Goal: Book appointment/travel/reservation

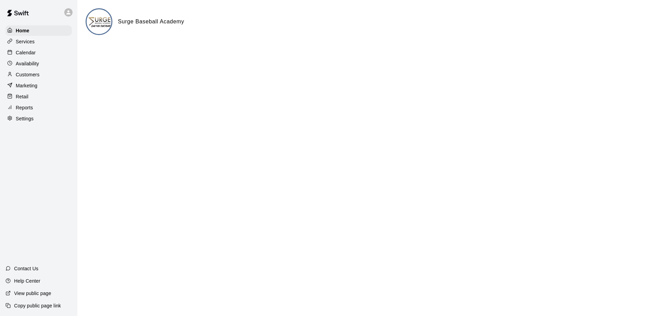
click at [25, 53] on p "Calendar" at bounding box center [26, 52] width 20 height 7
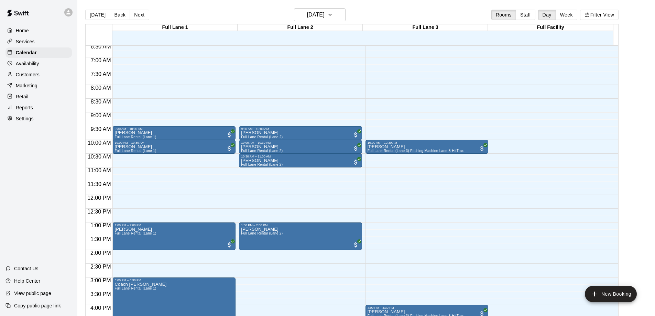
scroll to position [204, 0]
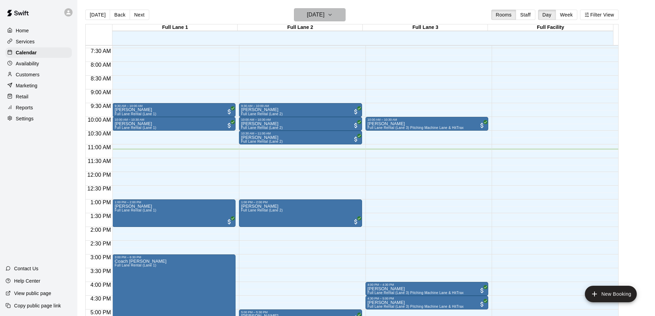
click at [325, 17] on h6 "[DATE]" at bounding box center [316, 15] width 18 height 10
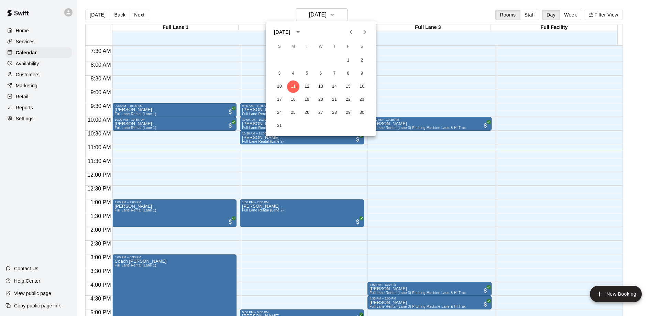
click at [351, 32] on icon "Previous month" at bounding box center [351, 32] width 8 height 8
click at [292, 111] on button "28" at bounding box center [293, 113] width 12 height 12
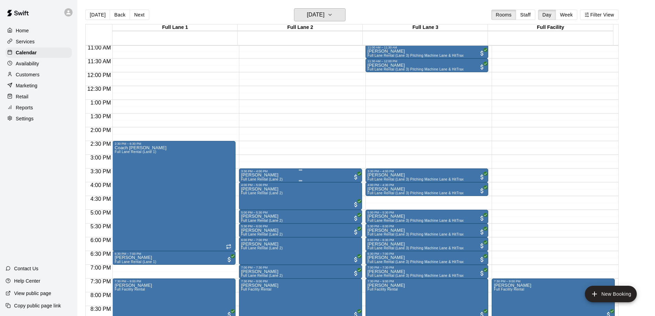
scroll to position [307, 0]
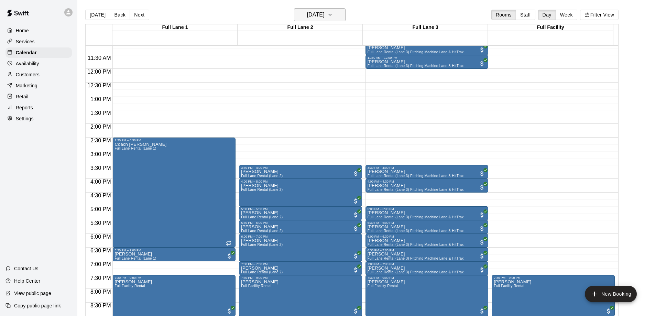
click at [318, 19] on h6 "[DATE]" at bounding box center [316, 15] width 18 height 10
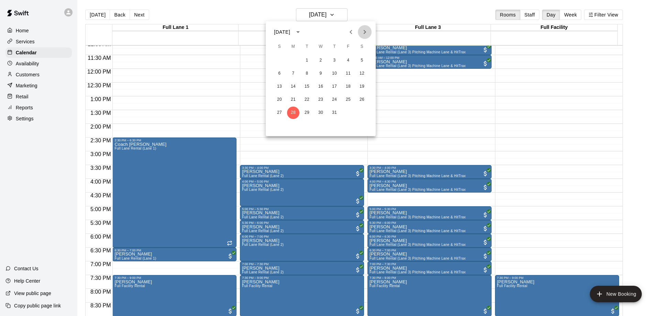
click at [364, 33] on icon "Next month" at bounding box center [365, 32] width 8 height 8
click at [293, 73] on button "4" at bounding box center [293, 73] width 12 height 12
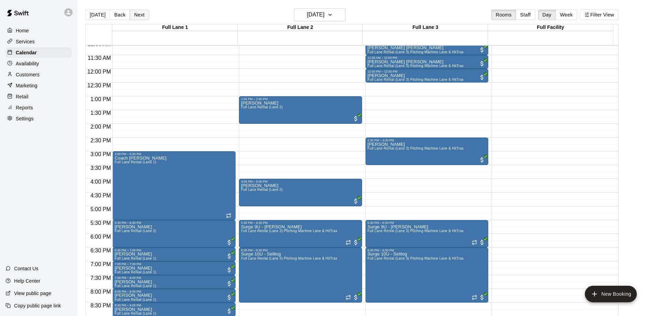
click at [139, 15] on button "Next" at bounding box center [139, 15] width 19 height 10
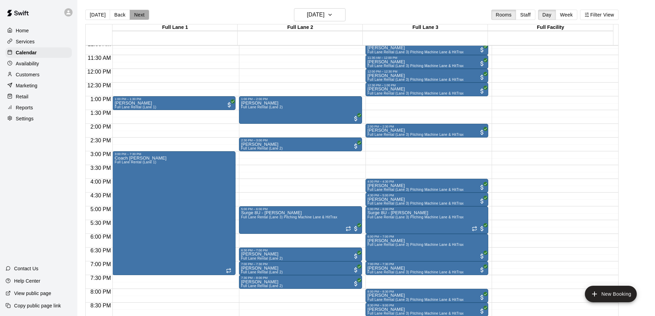
click at [140, 15] on button "Next" at bounding box center [139, 15] width 19 height 10
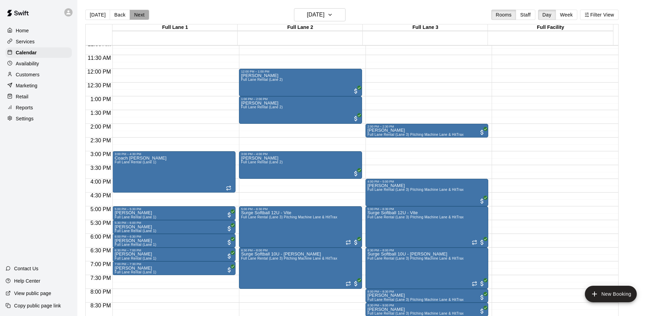
click at [138, 17] on button "Next" at bounding box center [139, 15] width 19 height 10
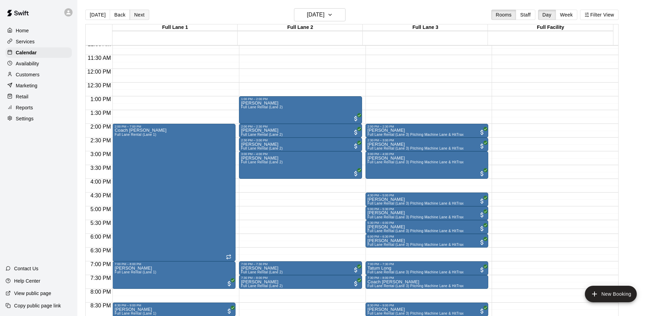
click at [137, 15] on button "Next" at bounding box center [139, 15] width 19 height 10
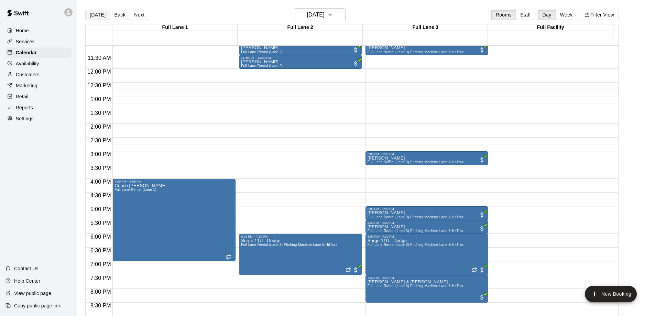
click at [97, 16] on button "[DATE]" at bounding box center [97, 15] width 25 height 10
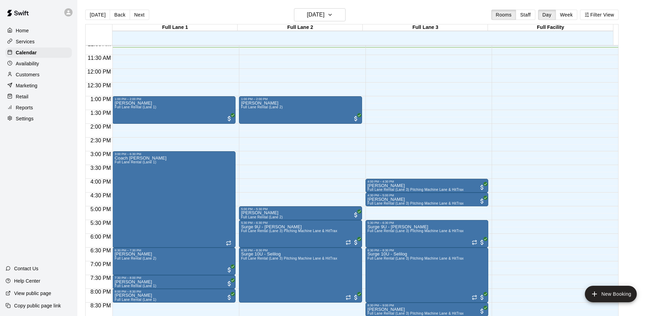
scroll to position [341, 0]
